Goal: Transaction & Acquisition: Purchase product/service

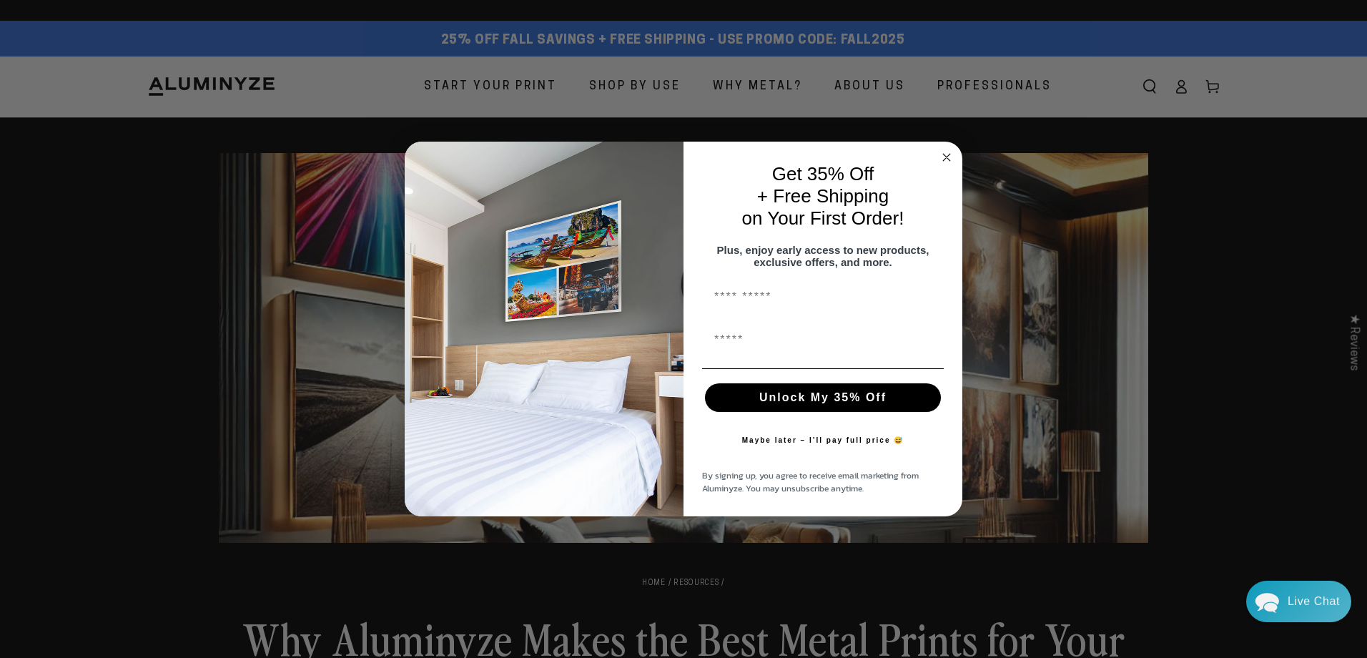
click at [744, 302] on input "First Name" at bounding box center [823, 296] width 242 height 29
type input "****"
type input "**********"
click at [802, 404] on button "Unlock My 35% Off" at bounding box center [823, 397] width 236 height 29
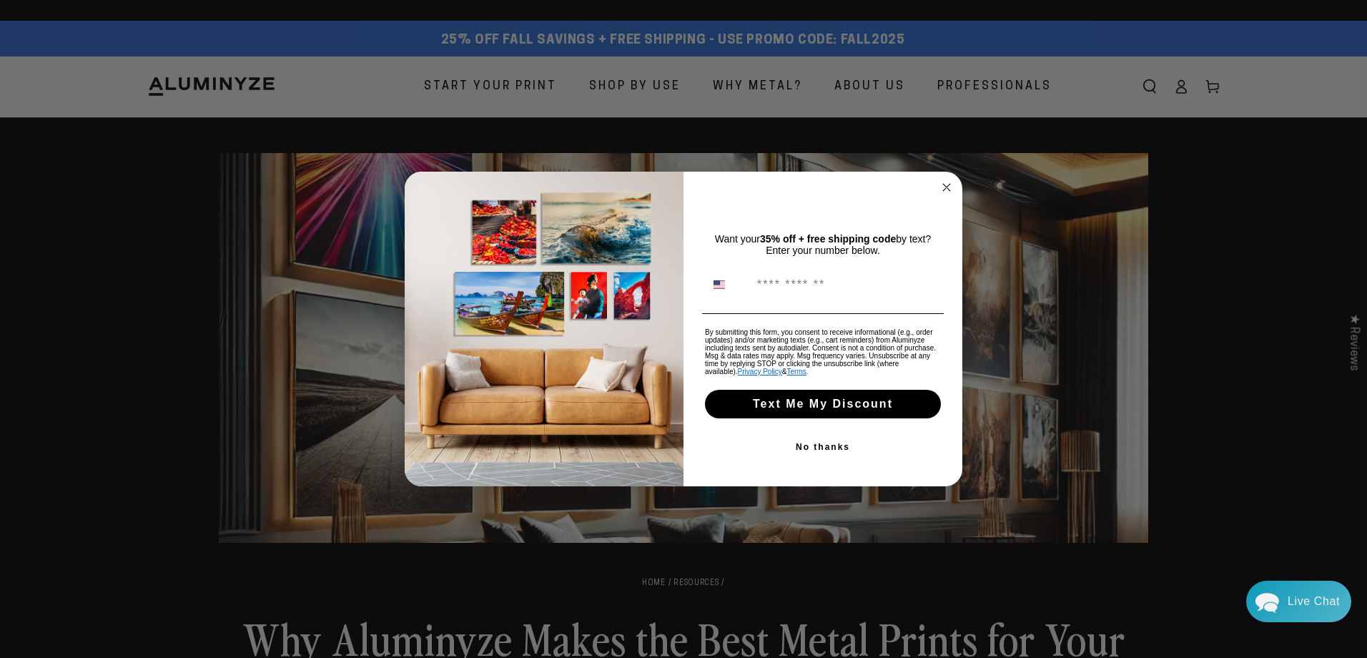
click at [817, 448] on button "No thanks" at bounding box center [823, 447] width 242 height 29
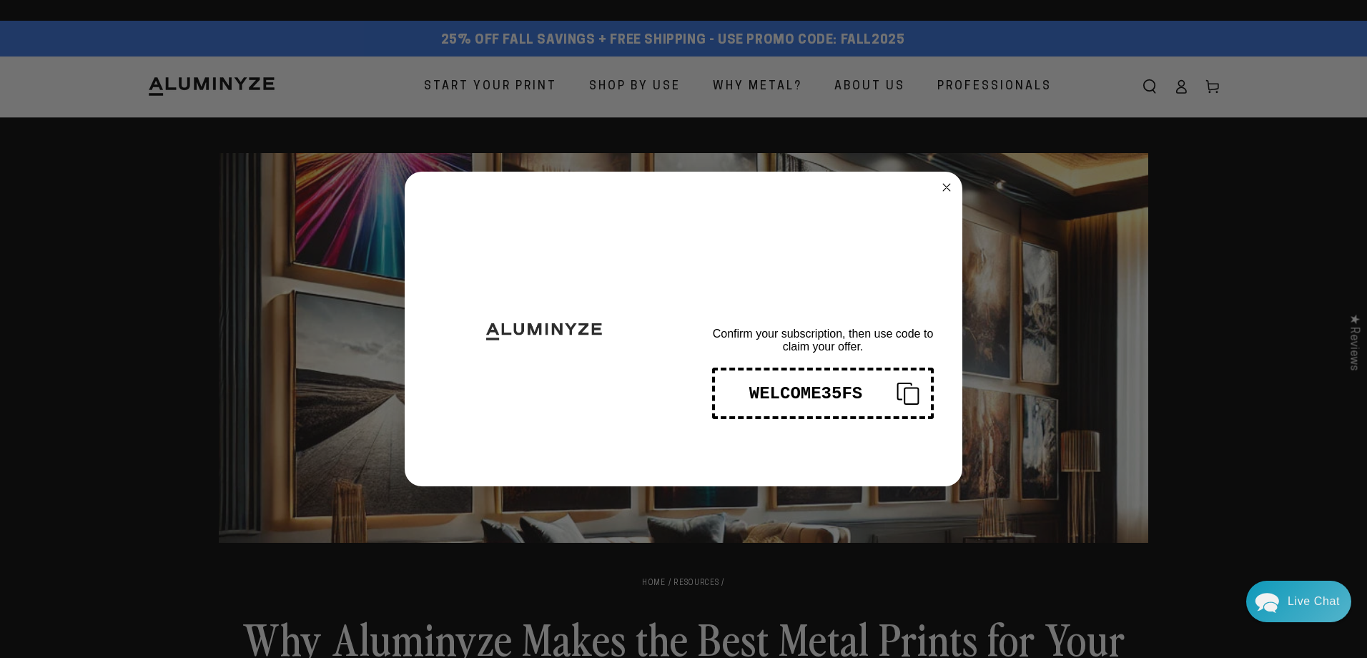
click at [847, 389] on div "WELCOME35FS" at bounding box center [806, 393] width 159 height 19
click at [944, 182] on circle "Close dialog" at bounding box center [947, 187] width 16 height 16
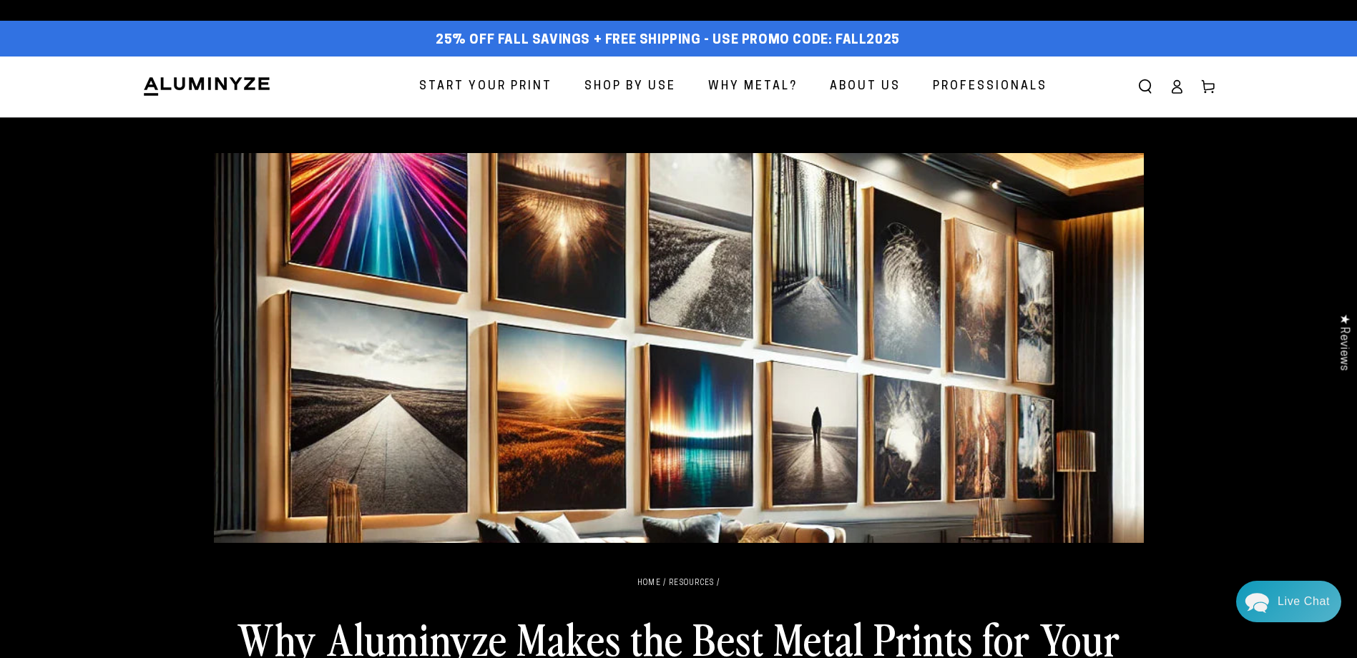
click at [470, 85] on span "Start Your Print" at bounding box center [485, 87] width 133 height 21
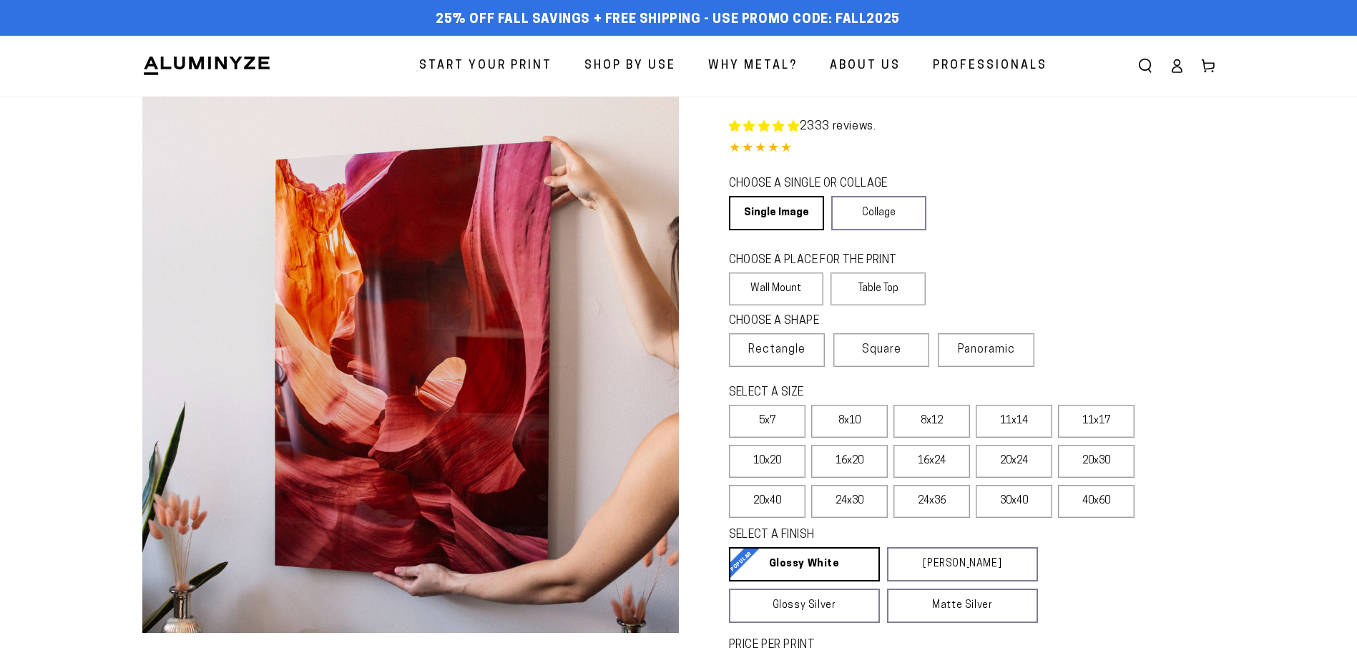
select select "**********"
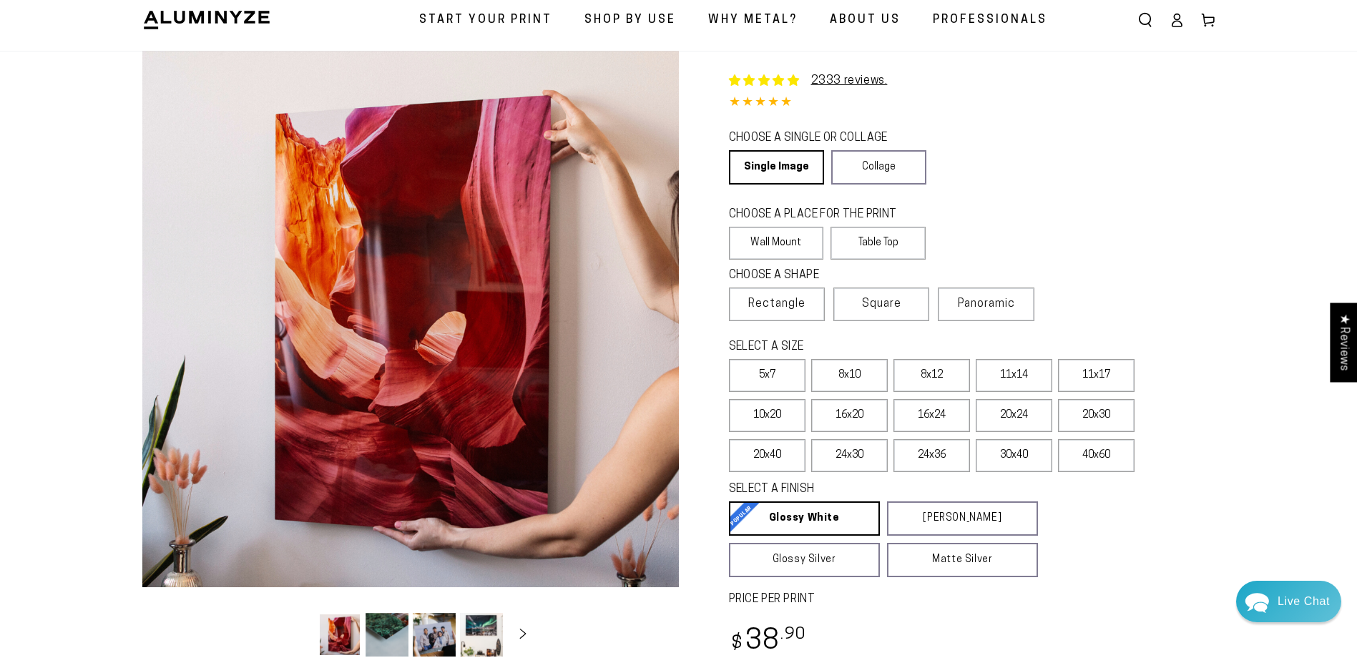
scroll to position [72, 0]
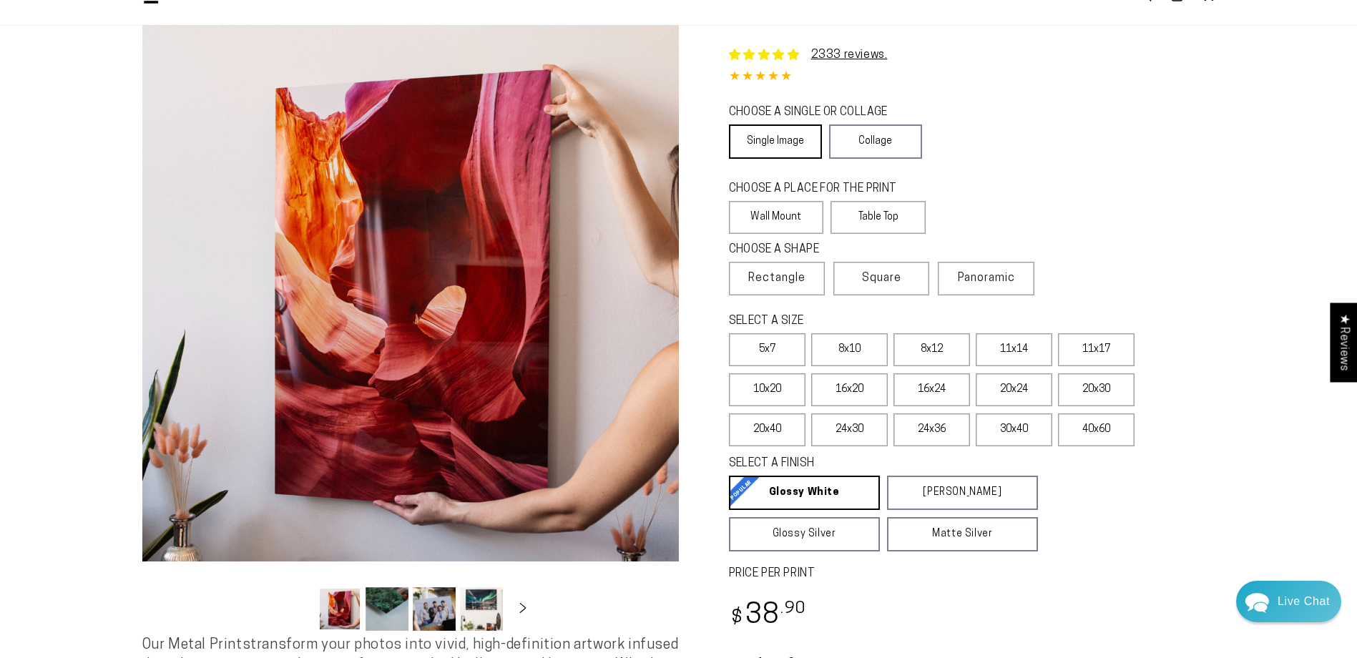
click at [767, 139] on link "Single Image" at bounding box center [775, 141] width 93 height 34
click at [775, 217] on label "Wall Mount" at bounding box center [776, 217] width 95 height 33
click at [869, 277] on span "Square" at bounding box center [881, 278] width 39 height 17
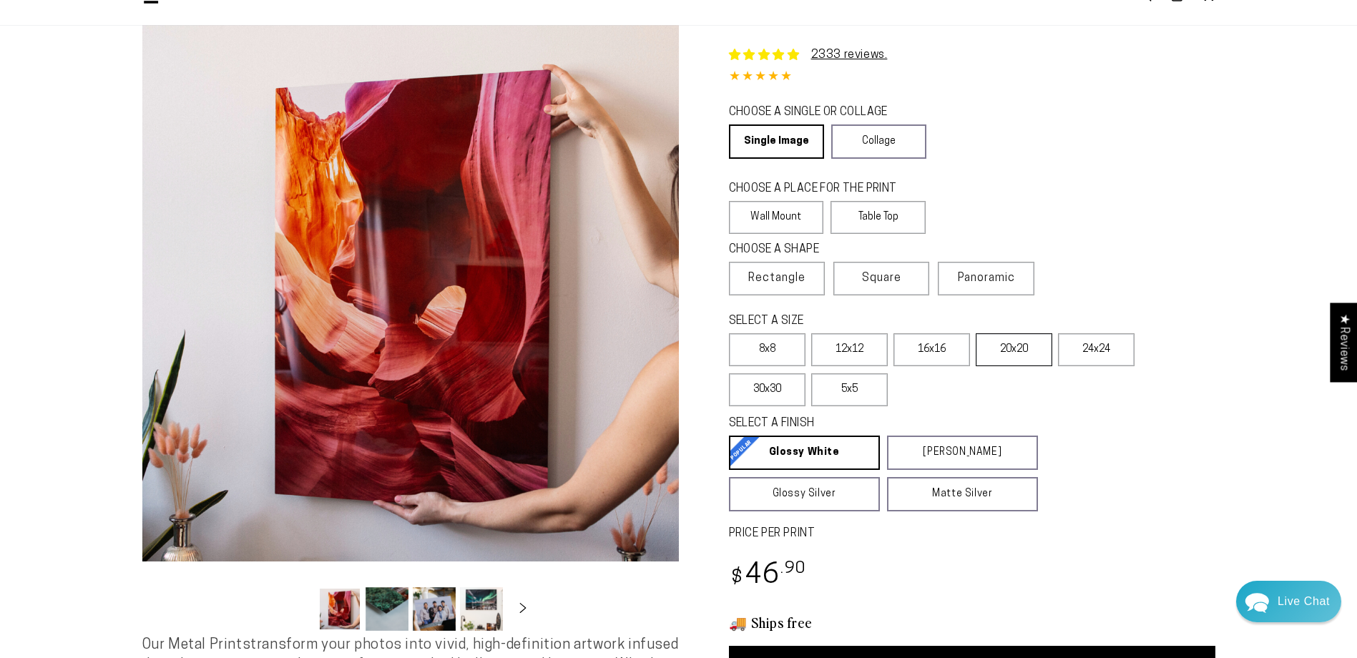
click at [1018, 351] on label "20x20" at bounding box center [1013, 349] width 77 height 33
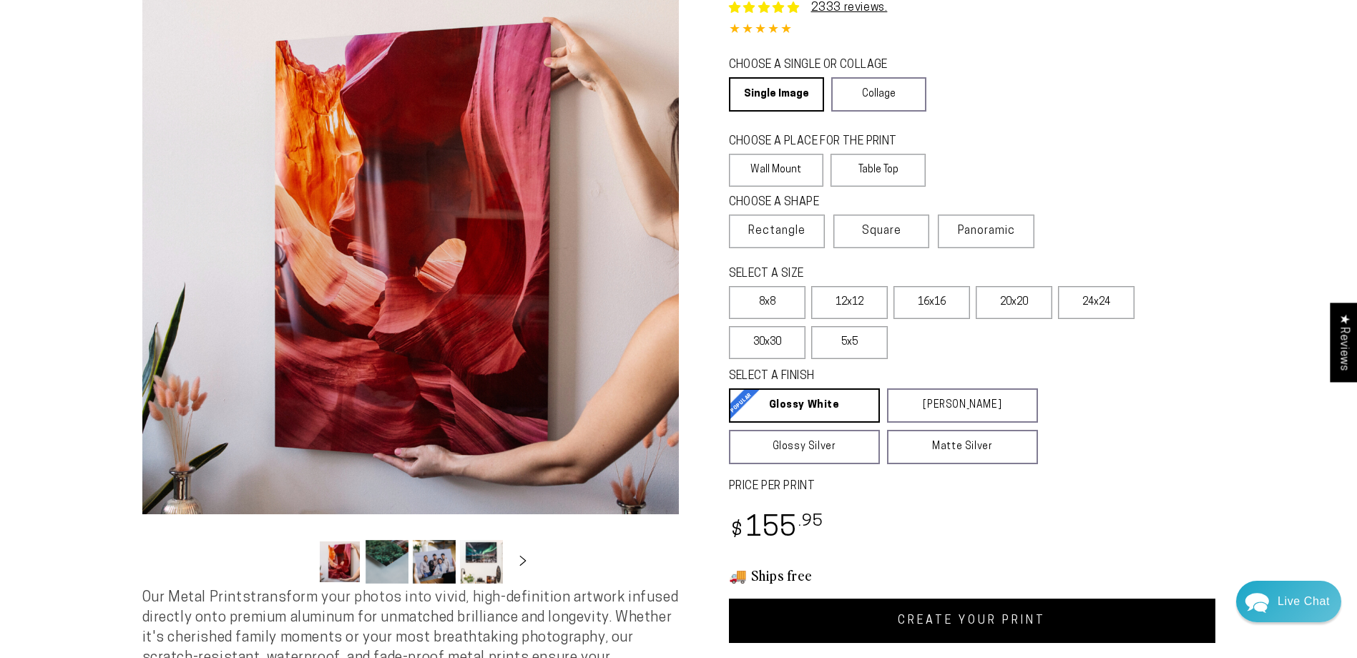
scroll to position [215, 0]
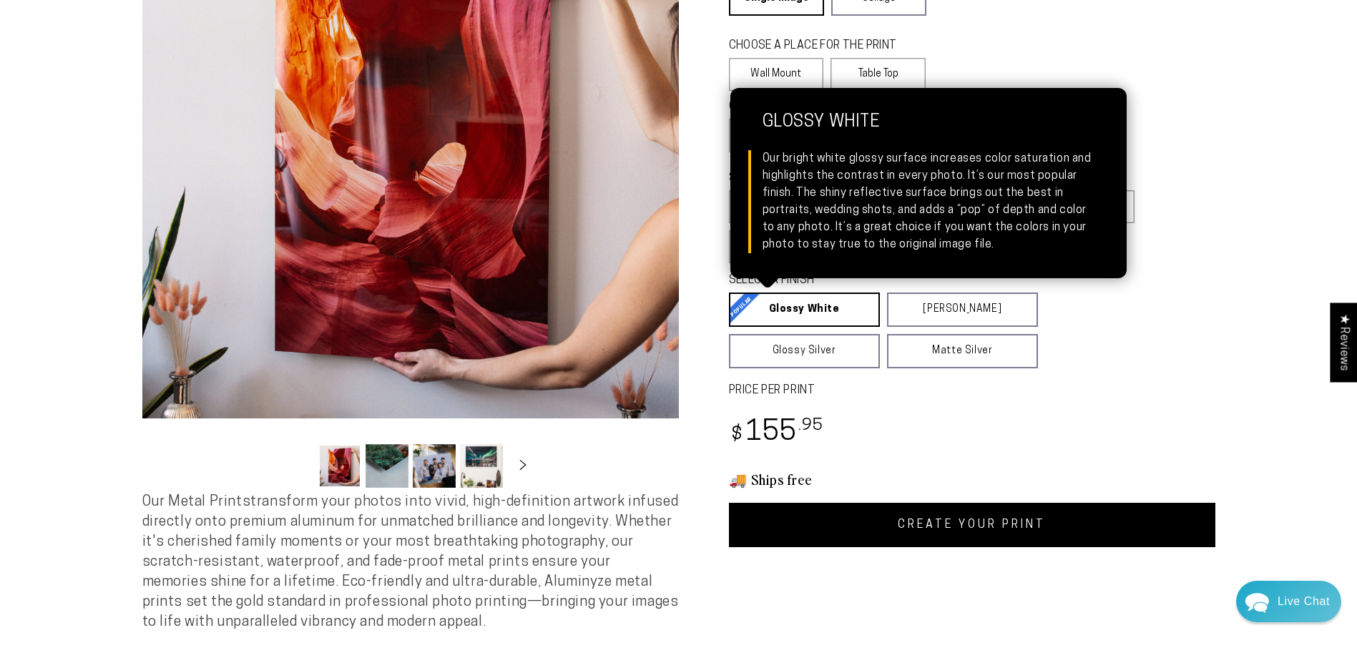
click at [797, 302] on link "Glossy White Glossy White Our bright white glossy surface increases color satur…" at bounding box center [804, 309] width 151 height 34
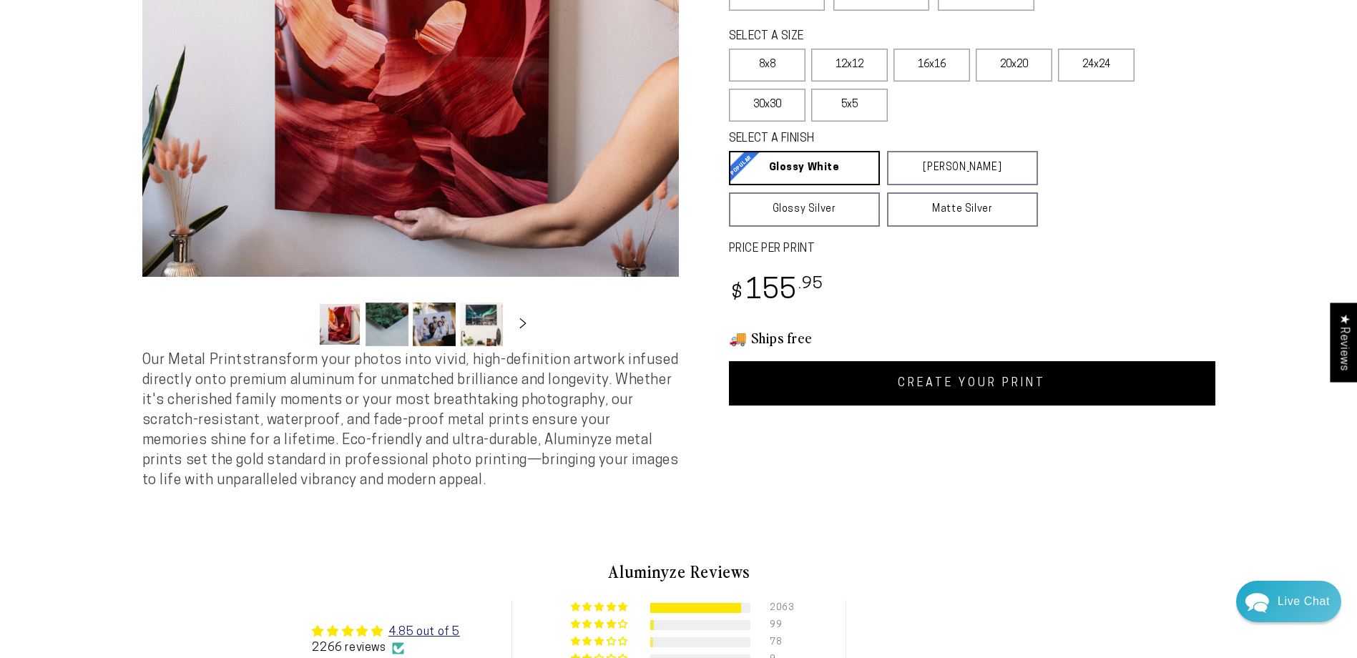
scroll to position [358, 0]
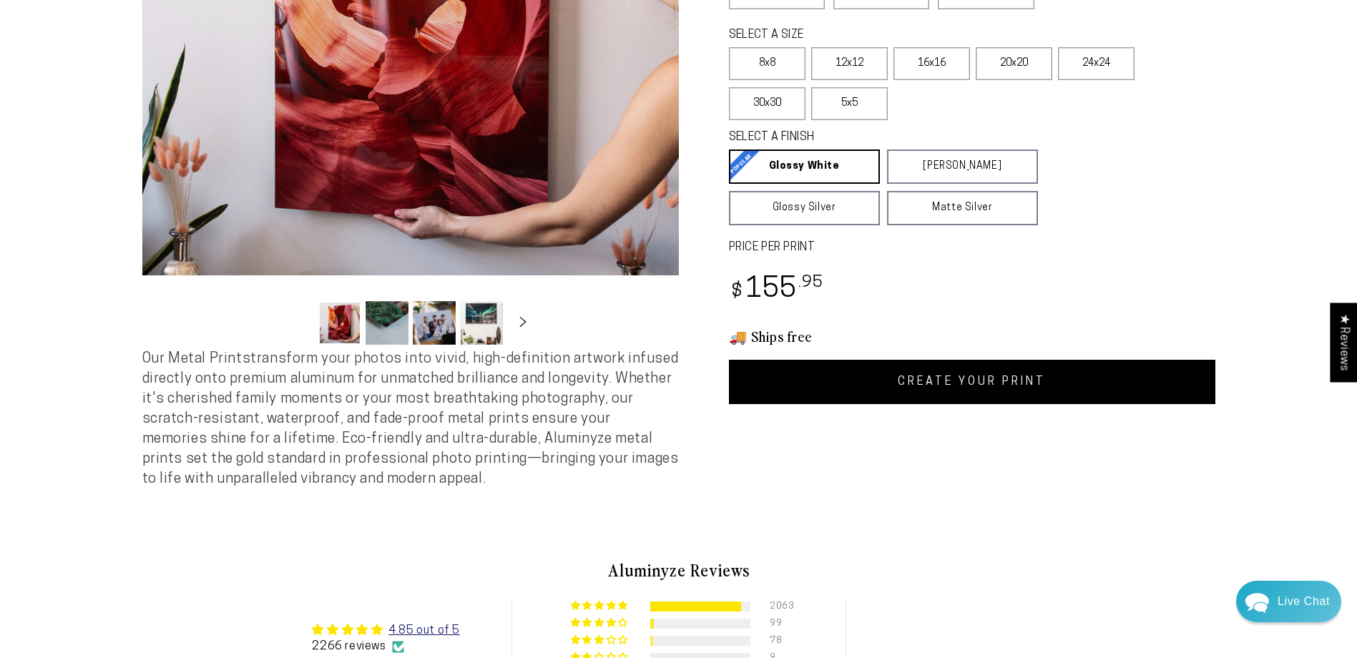
click at [890, 380] on link "CREATE YOUR PRINT" at bounding box center [972, 382] width 486 height 44
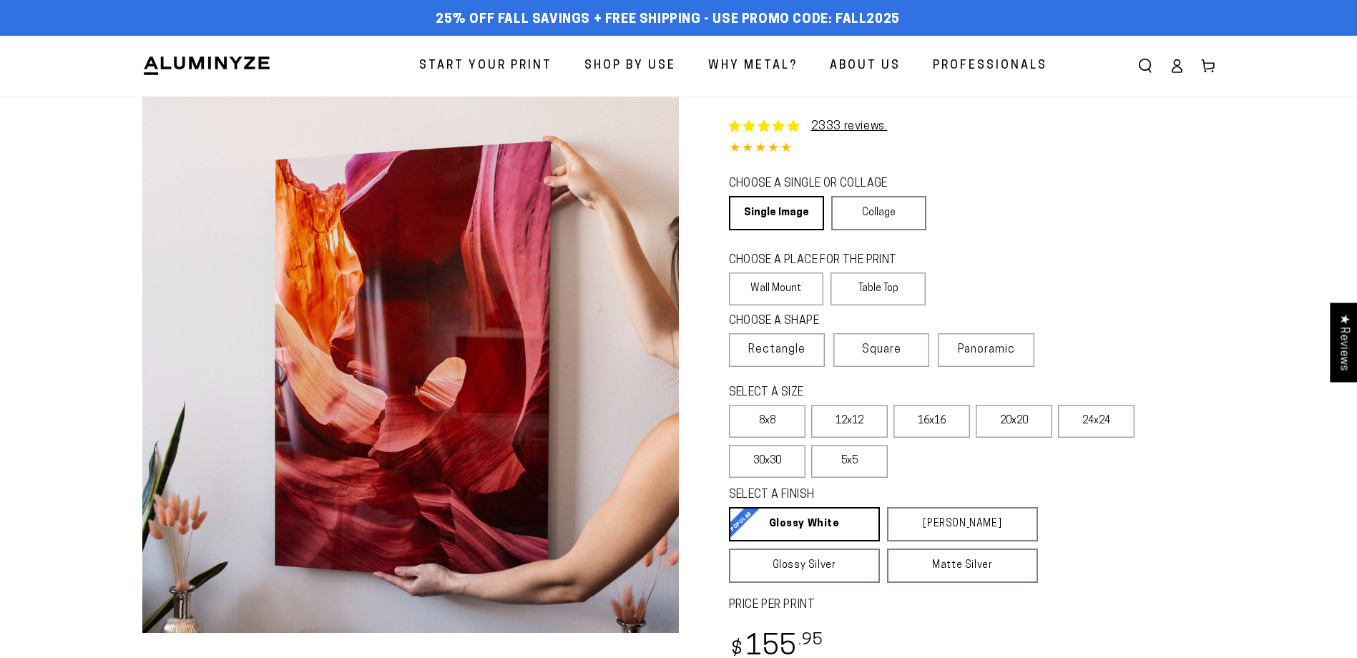
select select "**********"
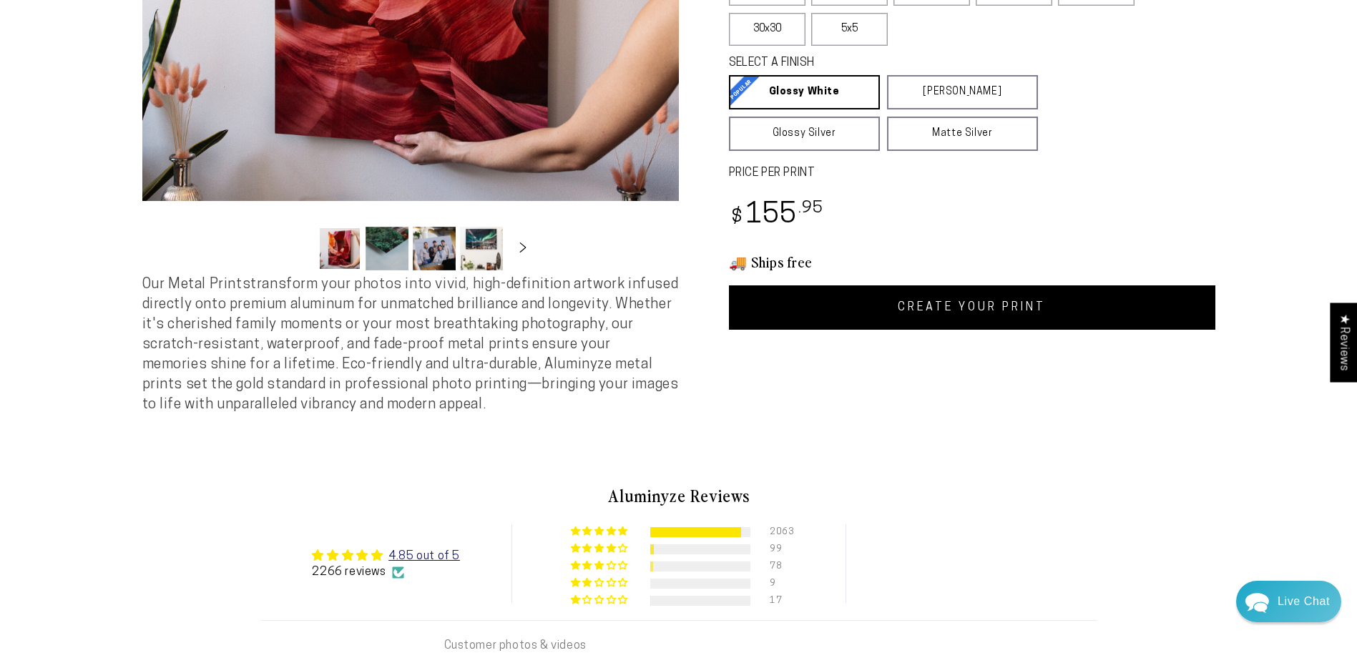
scroll to position [572, 0]
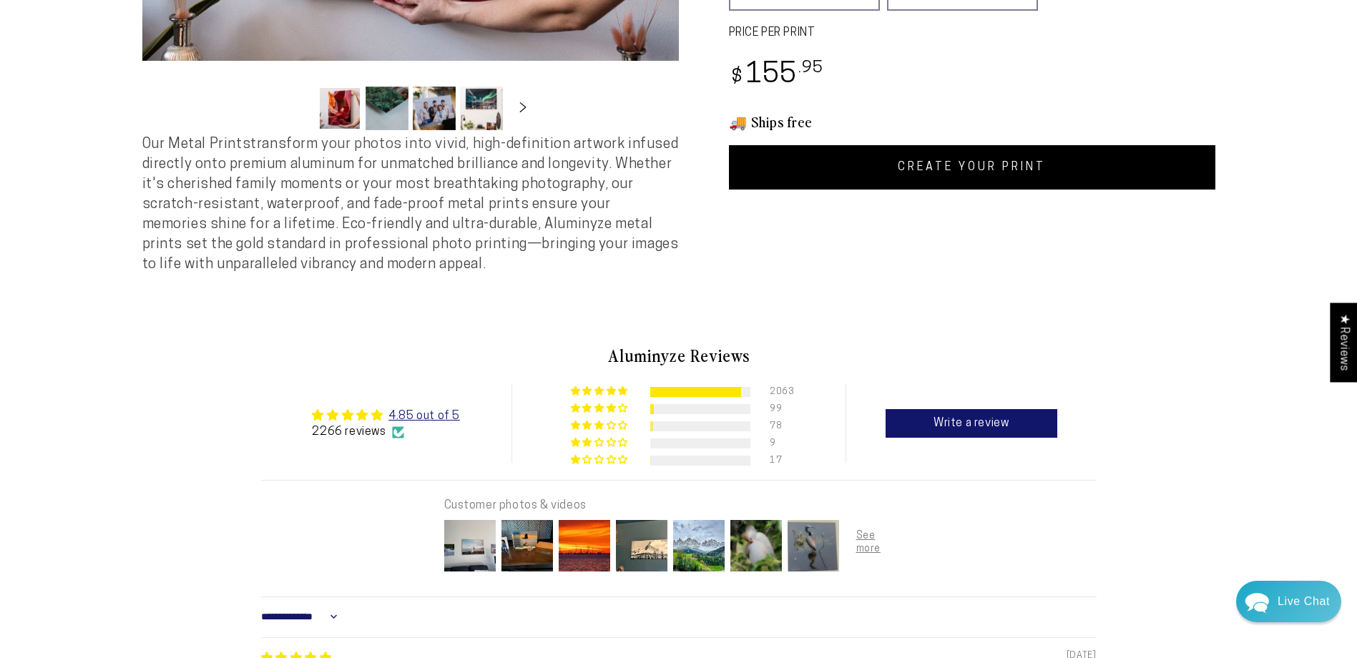
click at [920, 170] on link "CREATE YOUR PRINT" at bounding box center [972, 167] width 486 height 44
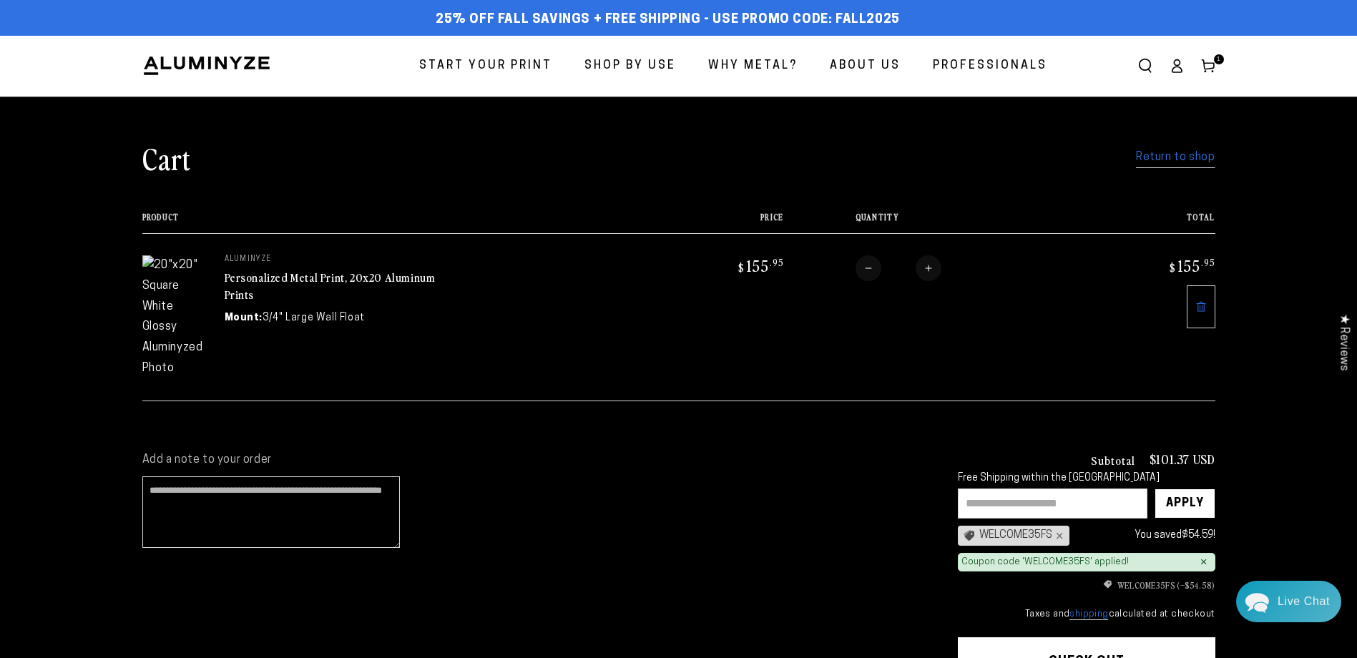
click at [1196, 308] on icon at bounding box center [1200, 306] width 11 height 11
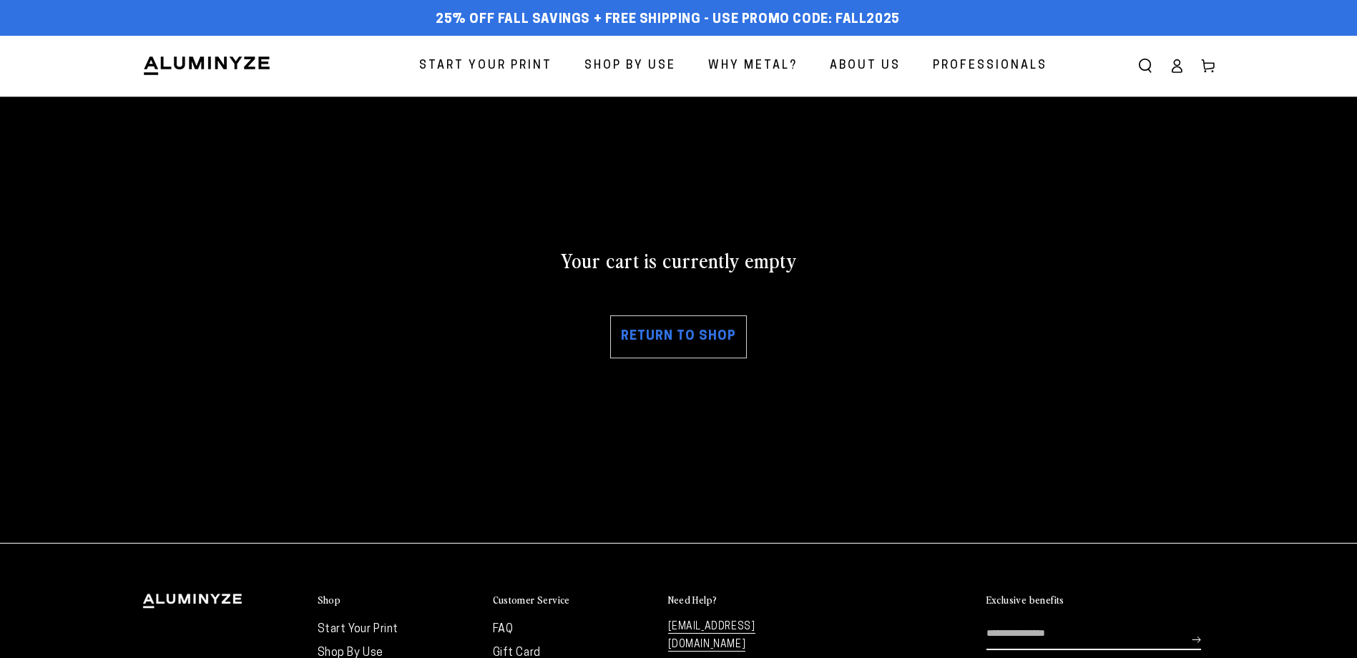
click at [692, 343] on link "Return to shop" at bounding box center [678, 336] width 137 height 43
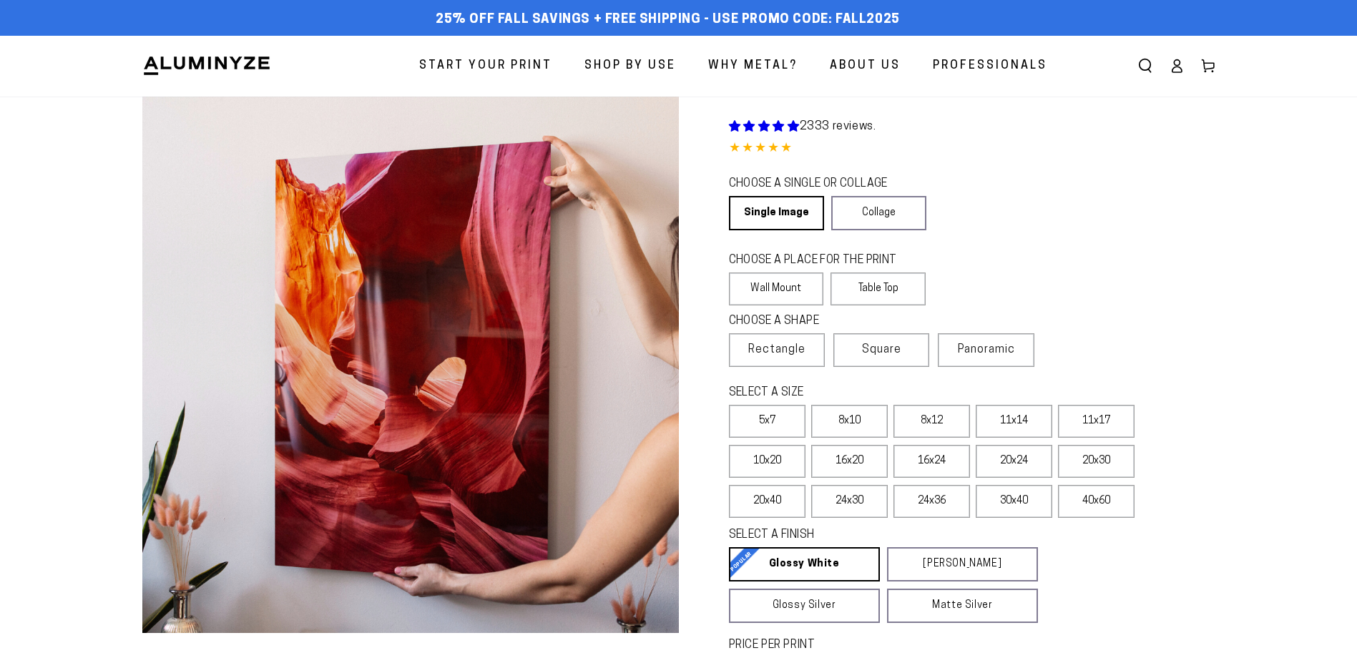
select select "**********"
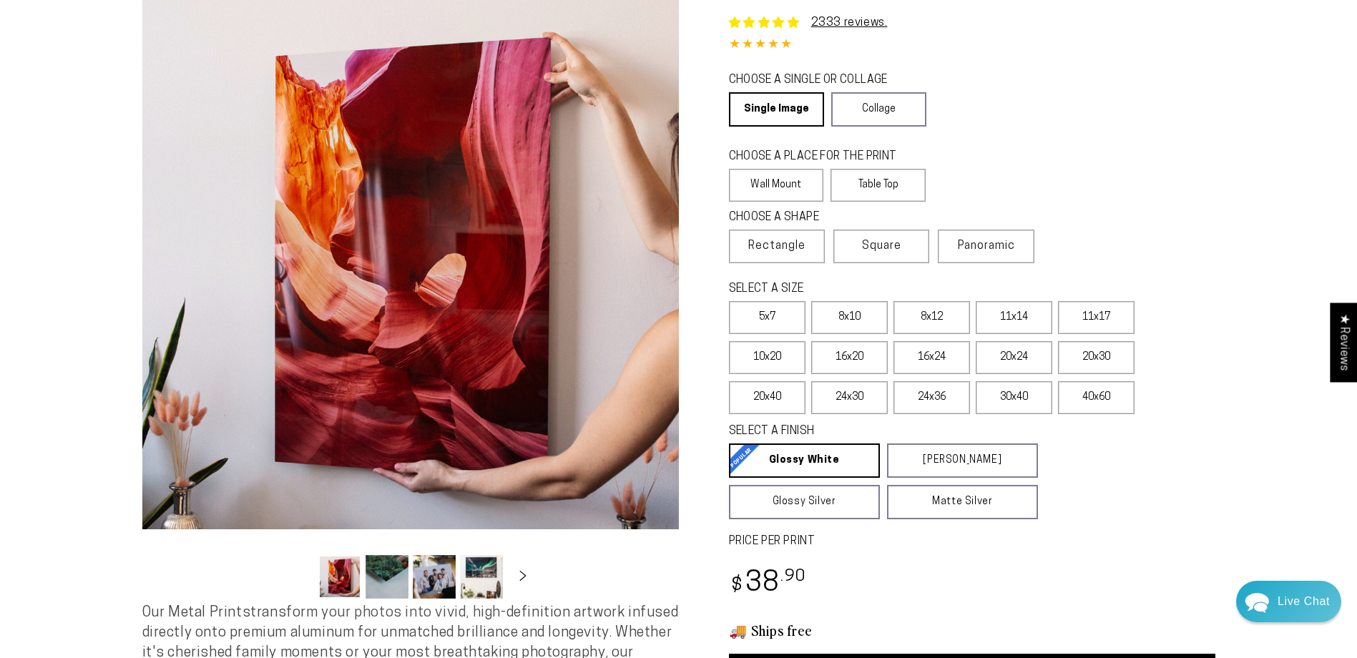
scroll to position [143, 0]
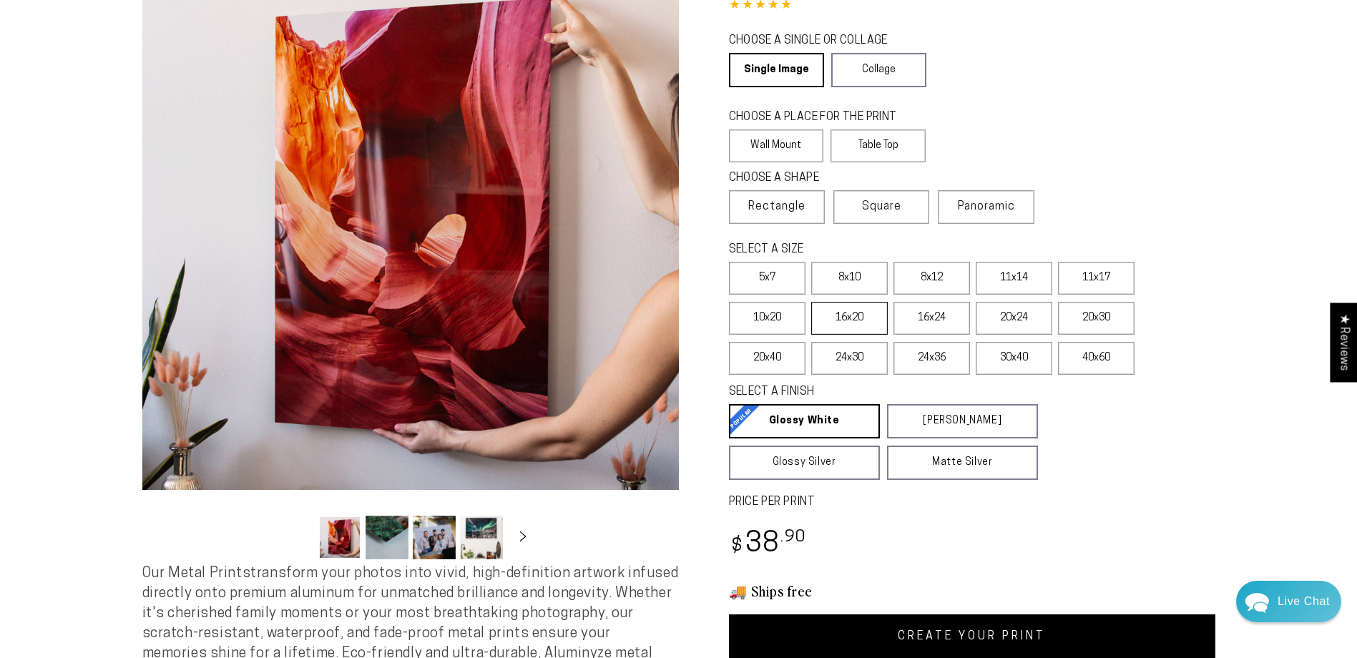
click at [853, 314] on label "16x20" at bounding box center [849, 318] width 77 height 33
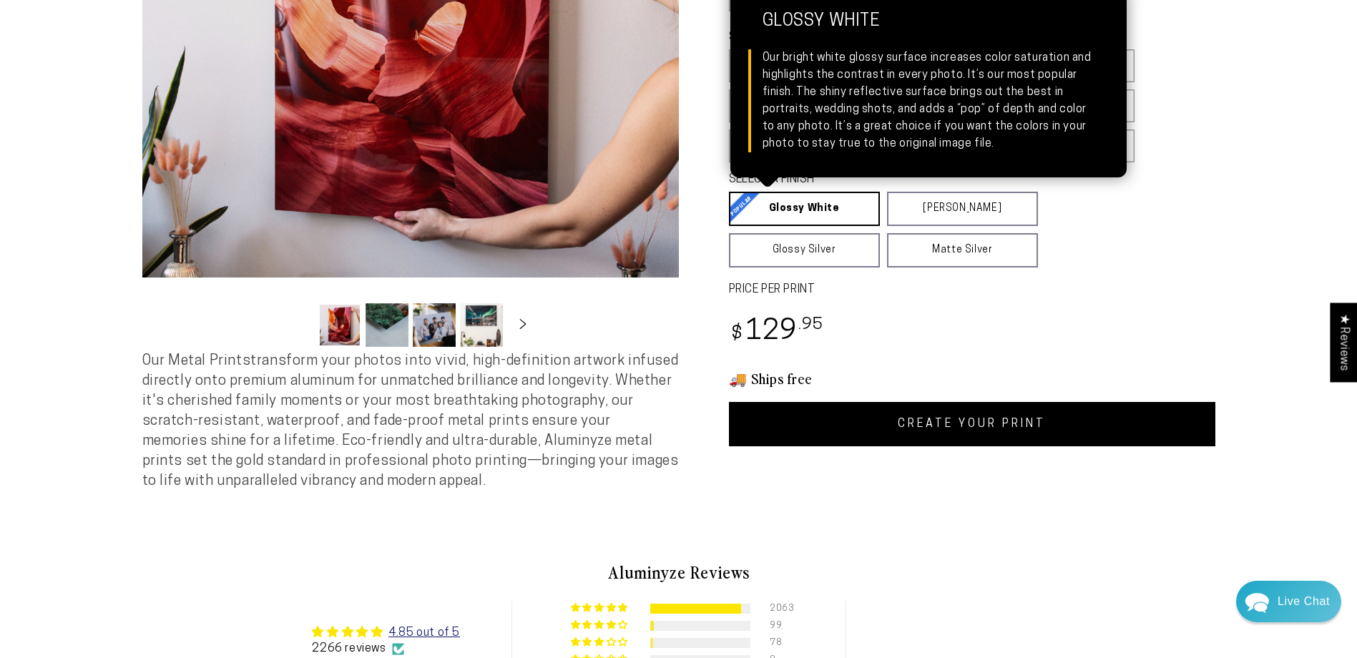
scroll to position [358, 0]
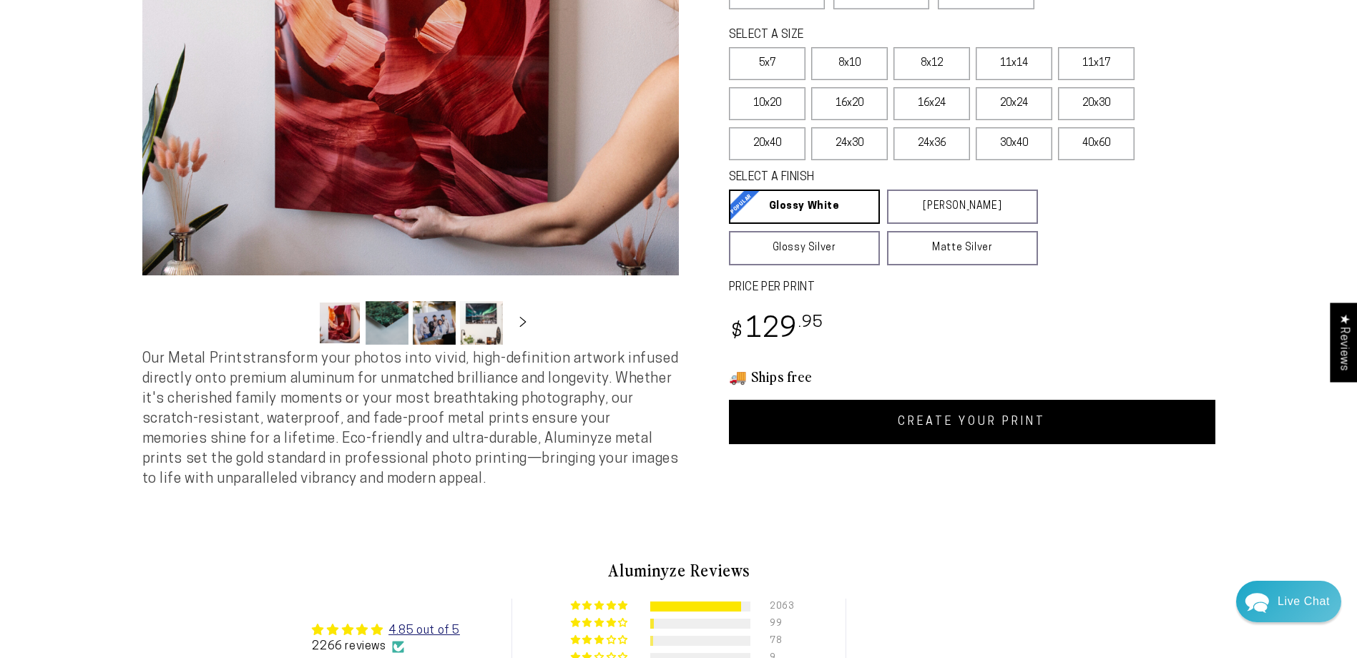
click at [953, 425] on link "CREATE YOUR PRINT" at bounding box center [972, 422] width 486 height 44
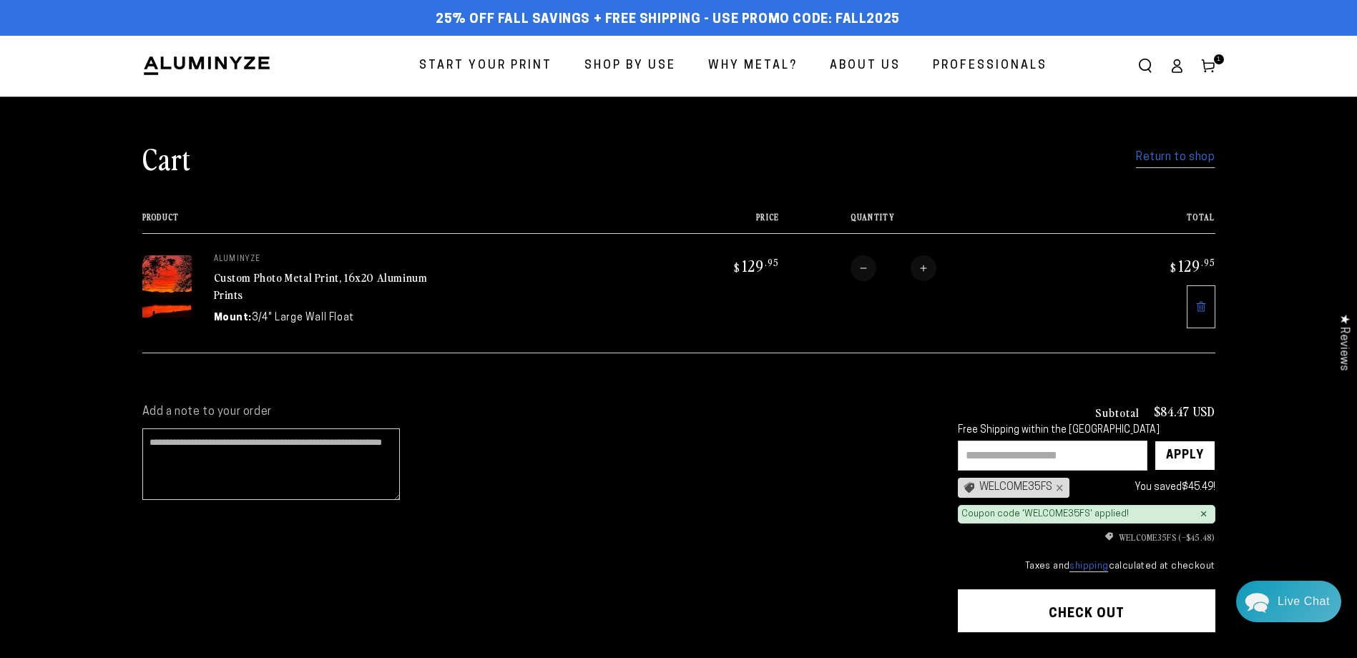
click at [925, 272] on button "Increase quantity for Custom Photo Metal Print, 16x20 Aluminum Prints" at bounding box center [923, 268] width 26 height 26
type input "*"
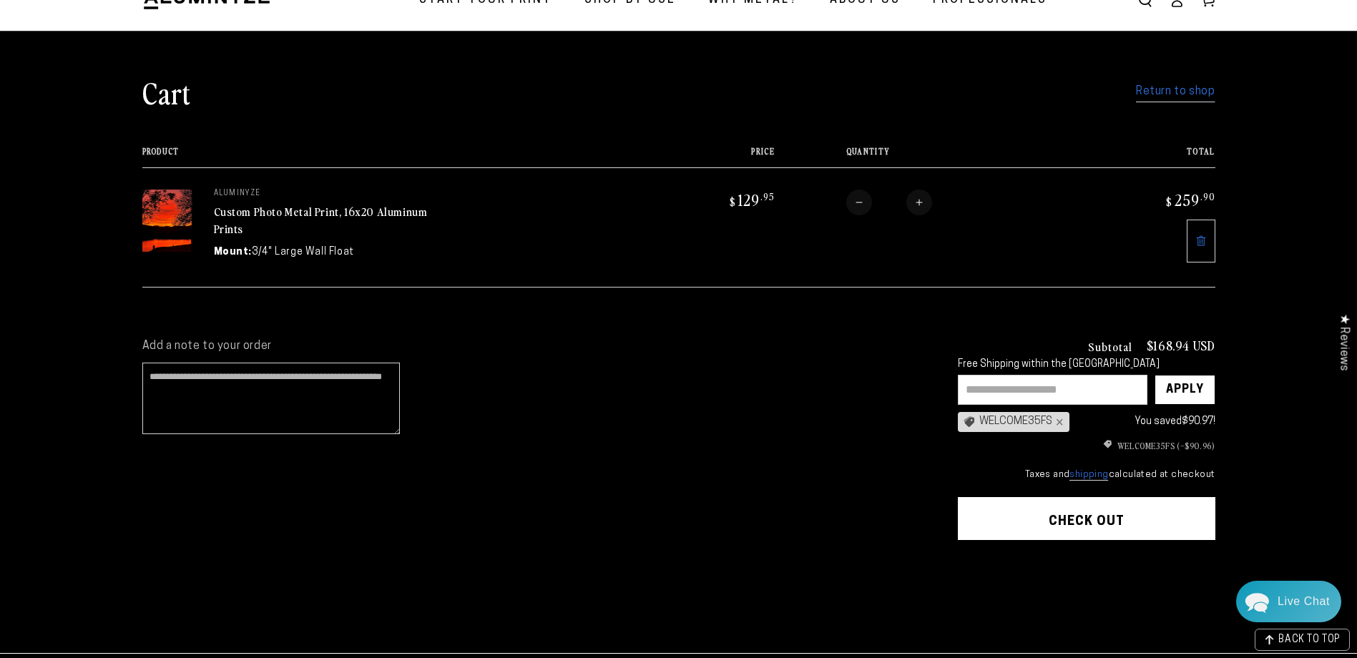
scroll to position [143, 0]
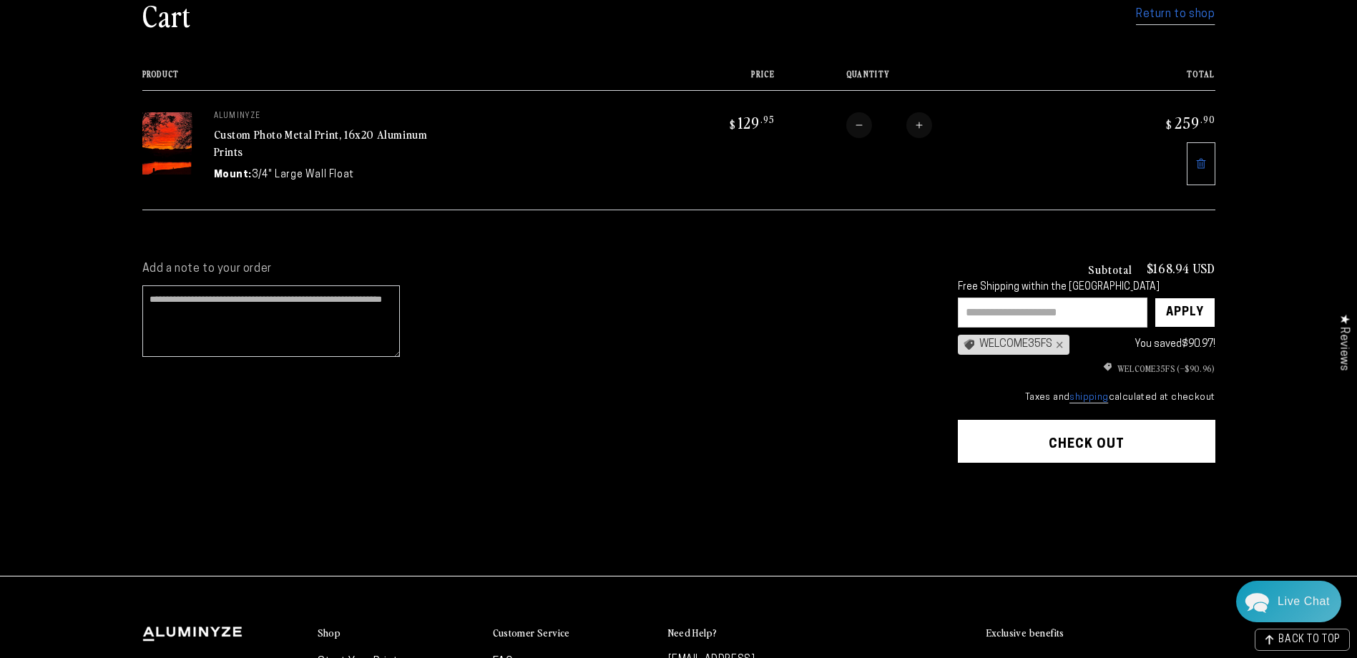
click at [1086, 440] on button "Check out" at bounding box center [1086, 441] width 257 height 43
